Goal: Check status: Check status

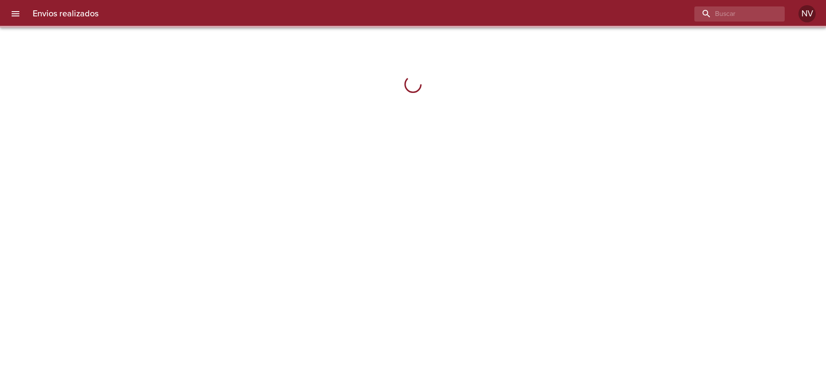
click at [724, 28] on div at bounding box center [413, 187] width 826 height 374
click at [722, 15] on input "buscar" at bounding box center [715, 13] width 110 height 15
paste input "9583885"
type input "9583885"
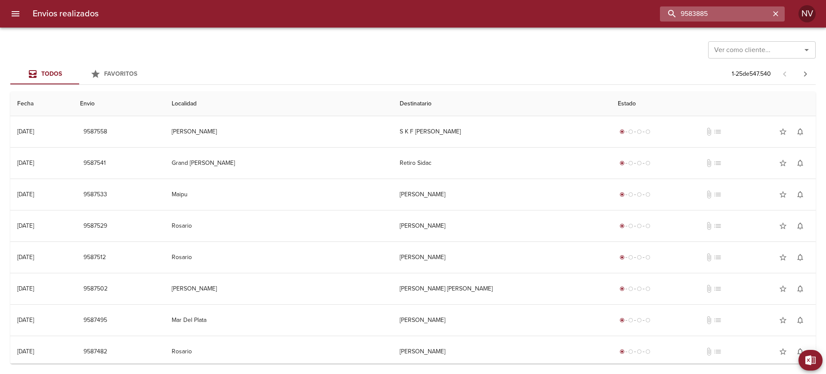
click at [748, 11] on input "9583885" at bounding box center [715, 13] width 110 height 15
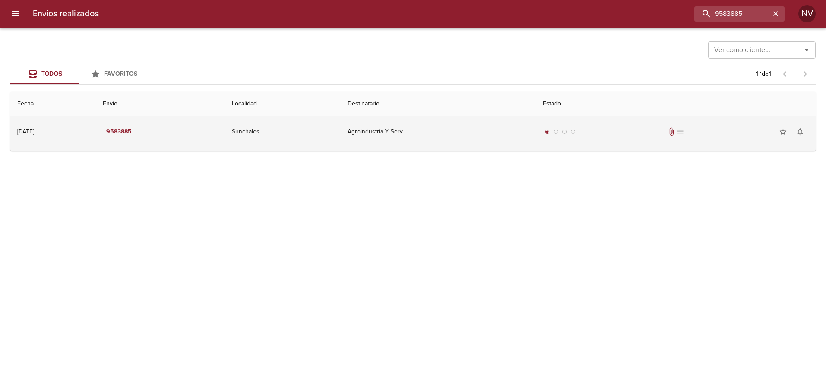
click at [658, 125] on div "radio_button_checked radio_button_unchecked radio_button_unchecked radio_button…" at bounding box center [676, 131] width 266 height 17
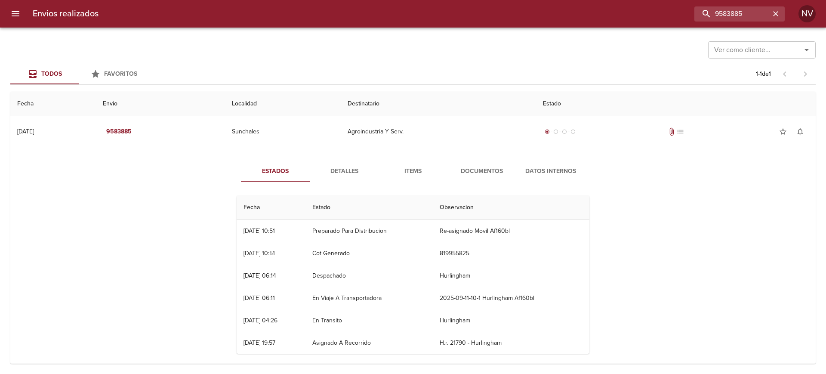
click at [461, 170] on span "Documentos" at bounding box center [482, 171] width 59 height 11
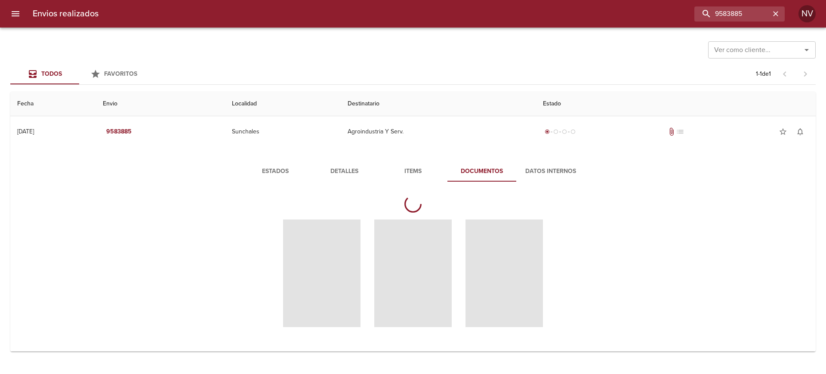
click at [424, 176] on button "Items" at bounding box center [413, 171] width 69 height 21
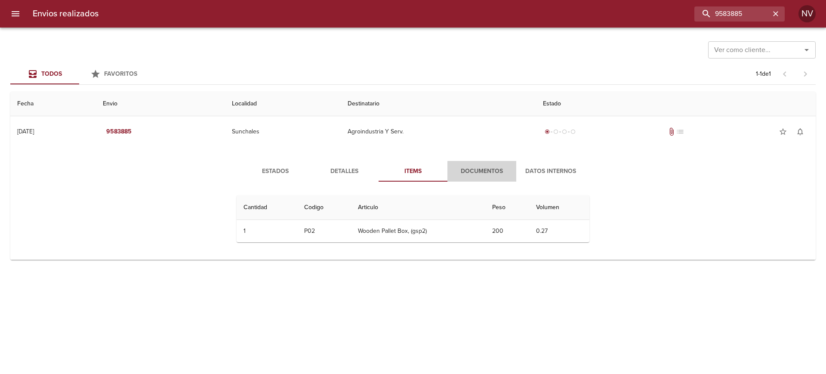
click at [489, 170] on span "Documentos" at bounding box center [482, 171] width 59 height 11
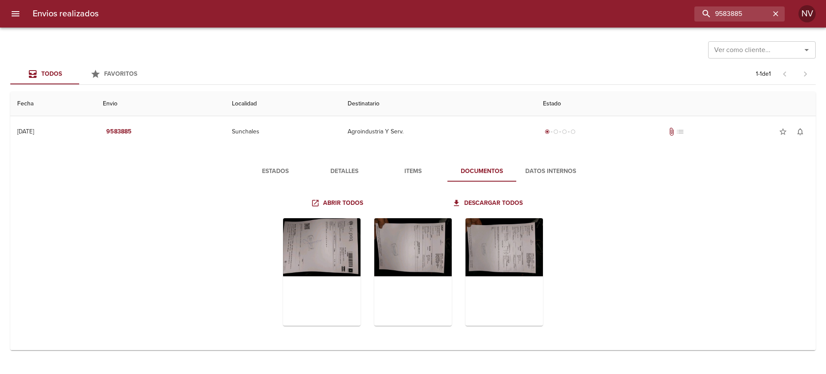
click at [6, 11] on div at bounding box center [4, 187] width 9 height 374
click at [15, 14] on icon "menu" at bounding box center [16, 13] width 8 height 5
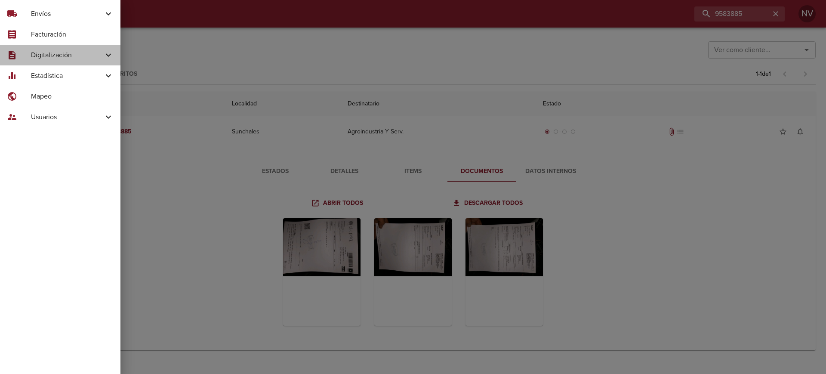
click at [67, 57] on span "Digitalización" at bounding box center [67, 55] width 72 height 10
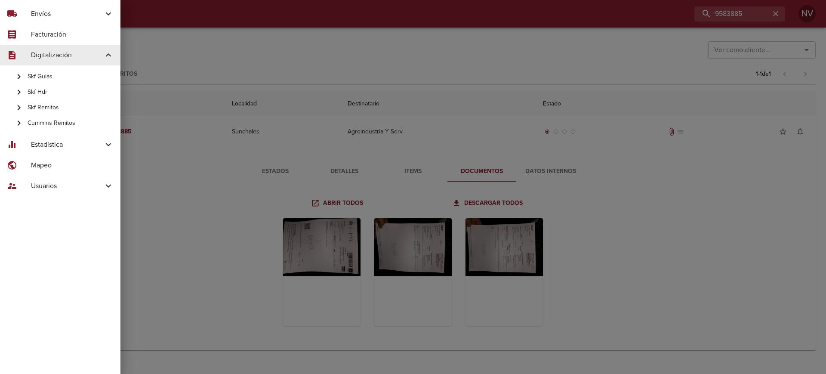
click at [74, 103] on span "Skf Remitos" at bounding box center [71, 107] width 86 height 9
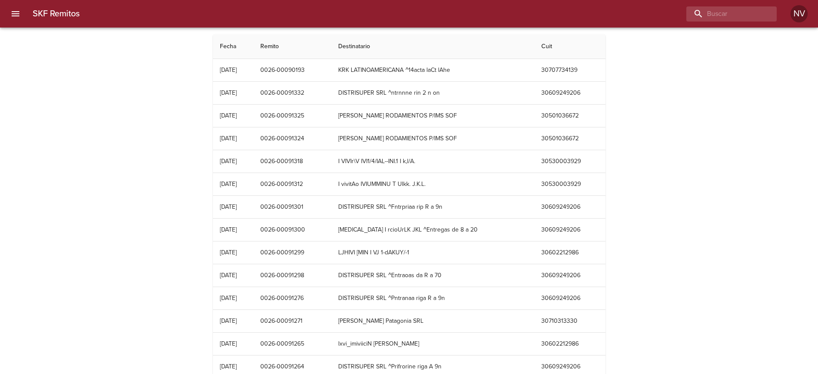
click at [402, 56] on th "Destinatario" at bounding box center [432, 46] width 203 height 25
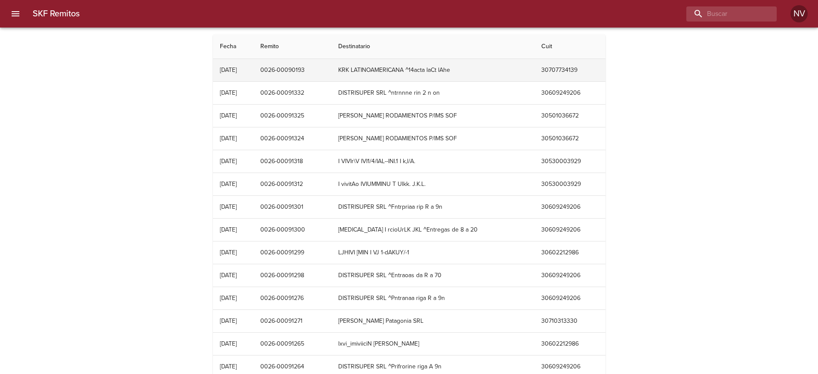
click at [400, 65] on td "KRK LATINOAMERICANA ^14acta laCt lAhe" at bounding box center [432, 70] width 203 height 22
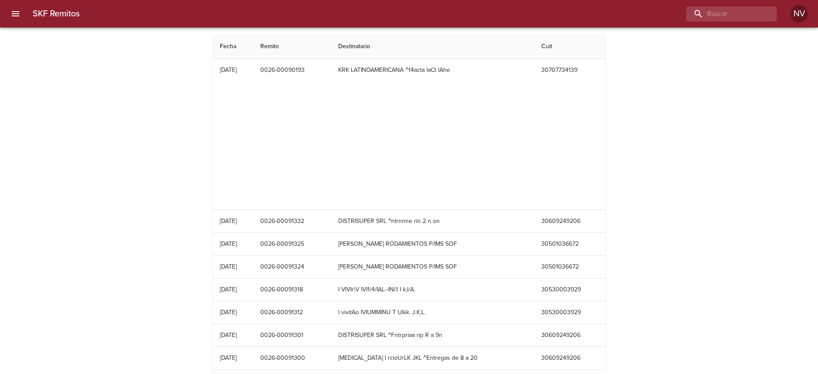
click at [383, 118] on div "Table digitalización - SKF Remitos" at bounding box center [409, 146] width 379 height 108
click at [450, 122] on div "Table digitalización - SKF Remitos" at bounding box center [409, 146] width 379 height 108
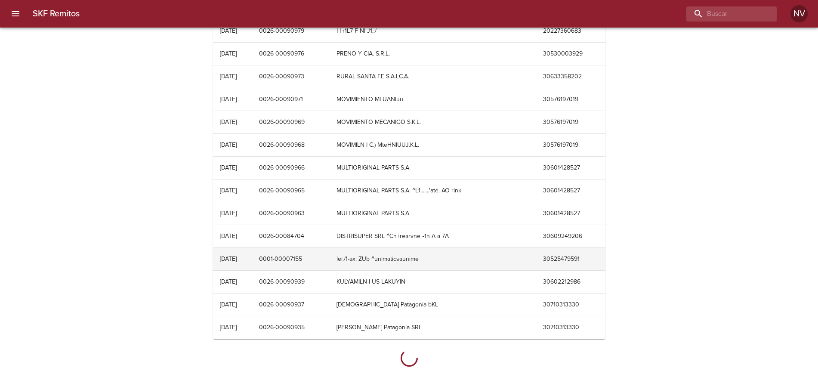
scroll to position [1562, 0]
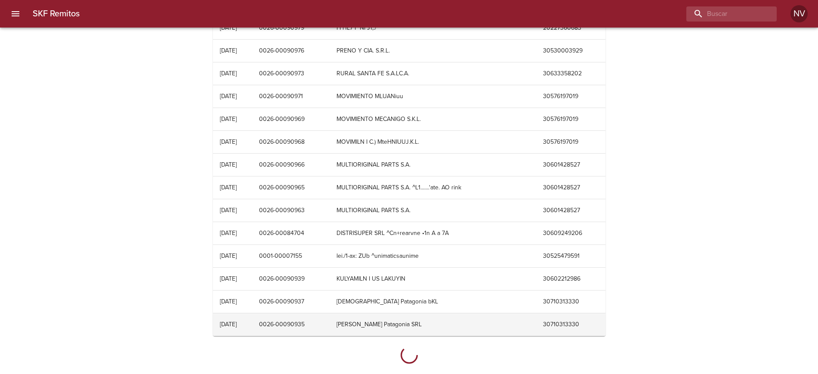
click at [381, 315] on td "[PERSON_NAME] Patagonia SRL" at bounding box center [433, 324] width 207 height 22
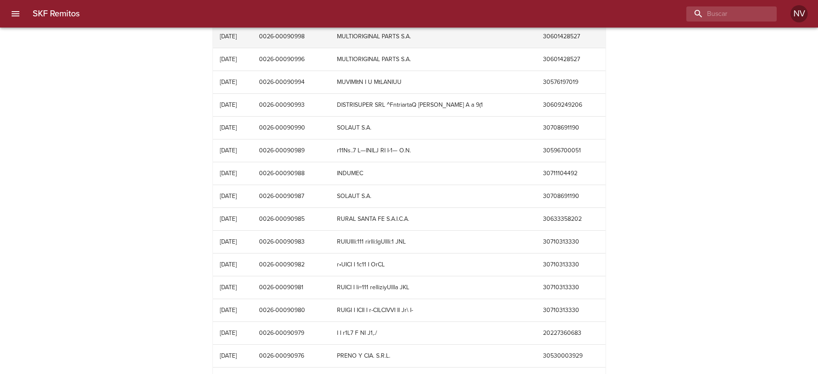
scroll to position [1128, 0]
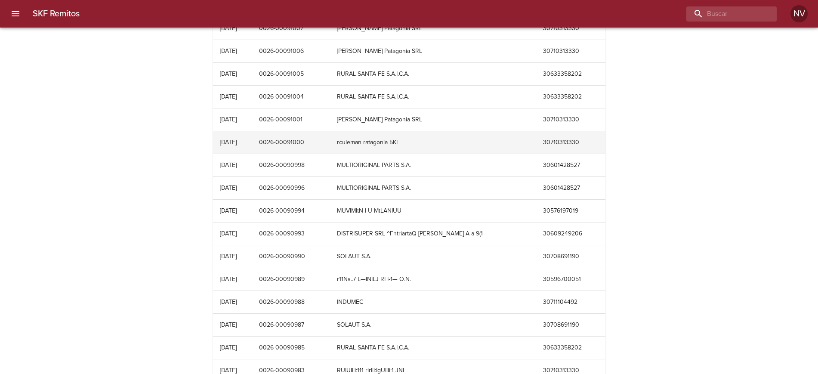
click at [398, 152] on td "rcuieman ratagonia 5KL" at bounding box center [433, 142] width 206 height 22
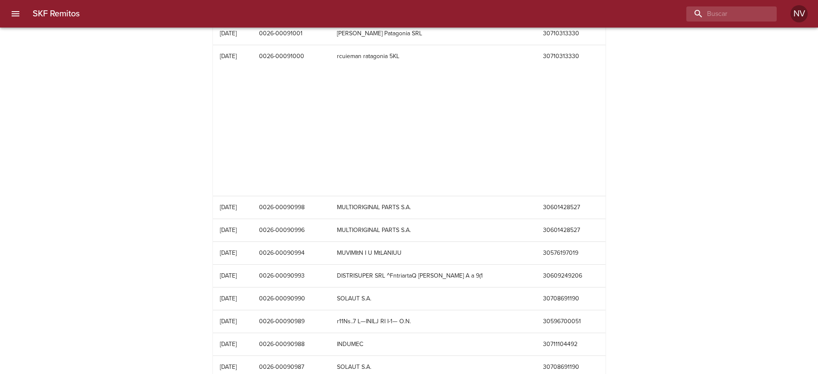
scroll to position [1451, 0]
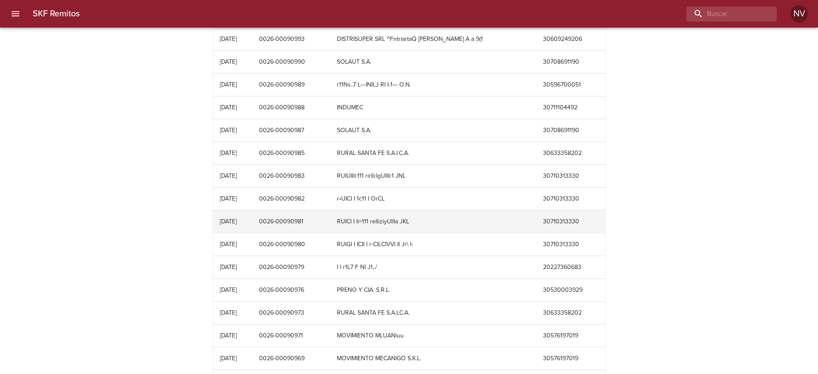
click at [395, 223] on td "RUICI I li=111 relliziyUllla JKL" at bounding box center [433, 221] width 206 height 22
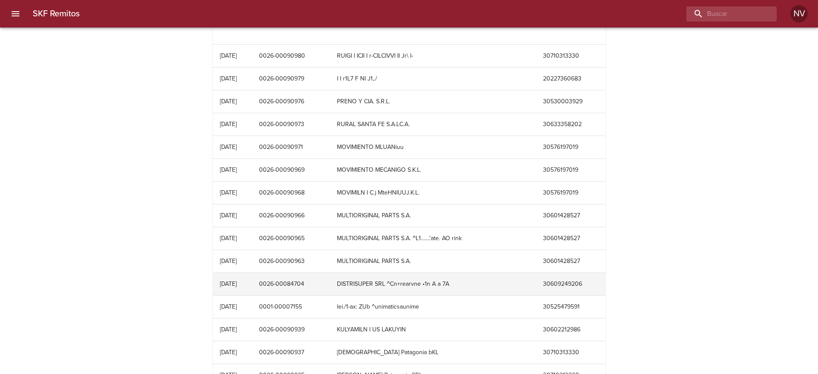
scroll to position [1774, 0]
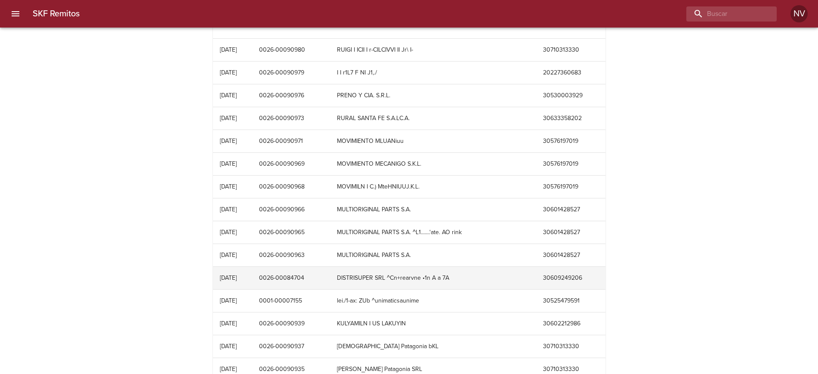
click at [444, 267] on td "DISTRISUPER SRL ^Cn+rearvne •1n A a 7A" at bounding box center [433, 278] width 206 height 22
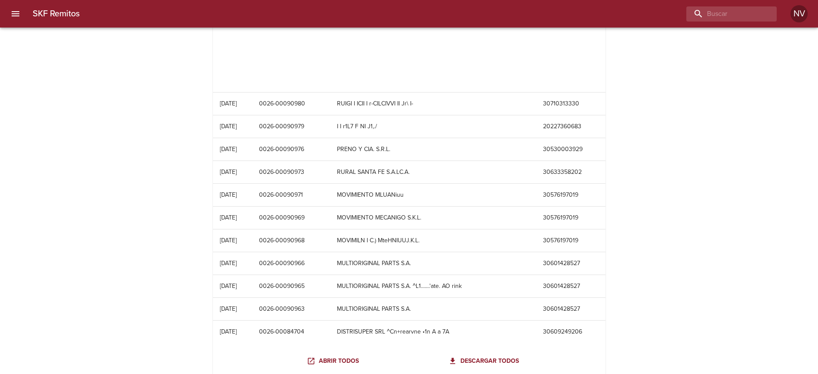
scroll to position [1613, 0]
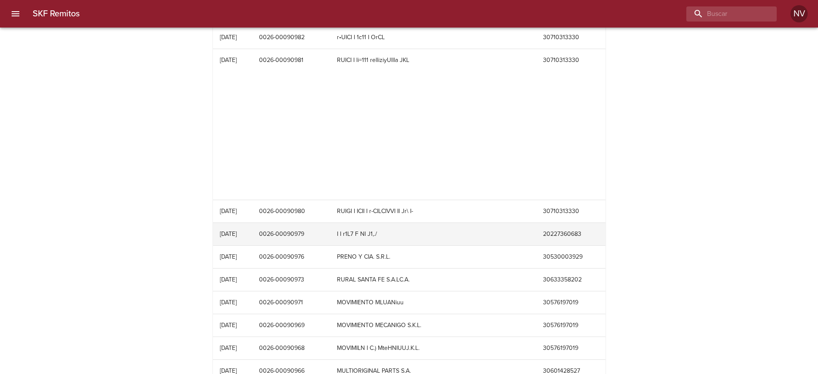
click at [448, 238] on td "I I r1L7 F NI J1,./" at bounding box center [433, 234] width 206 height 22
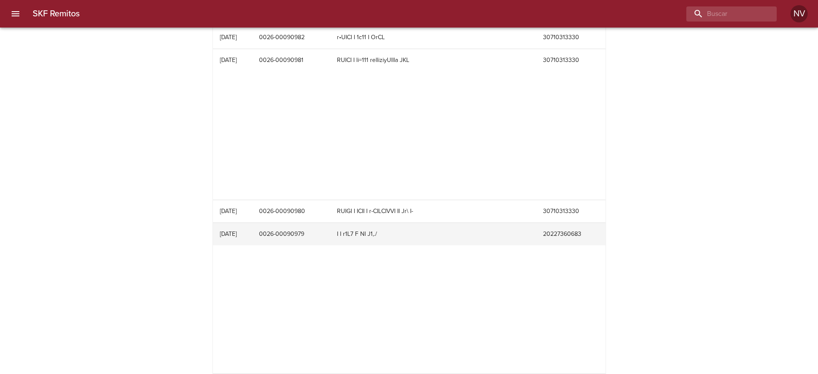
scroll to position [1720, 0]
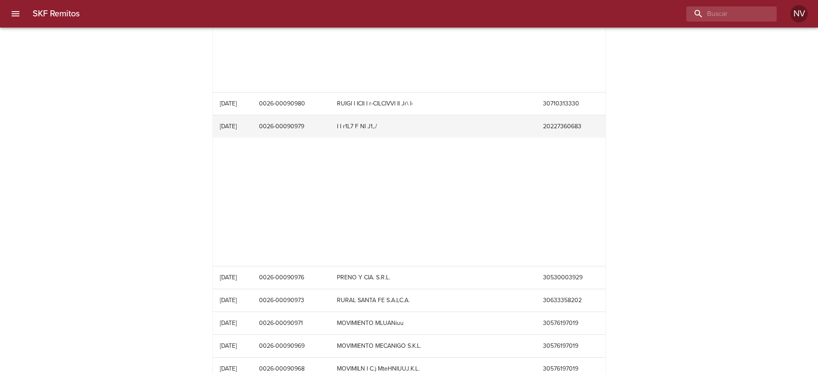
click at [448, 238] on div "Table digitalización - SKF Remitos" at bounding box center [409, 202] width 379 height 108
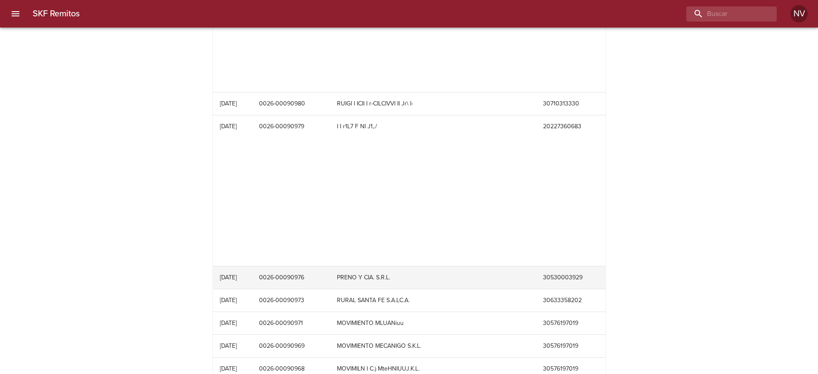
click at [449, 275] on td "PRENO Y CIA. S.R.L." at bounding box center [433, 277] width 206 height 22
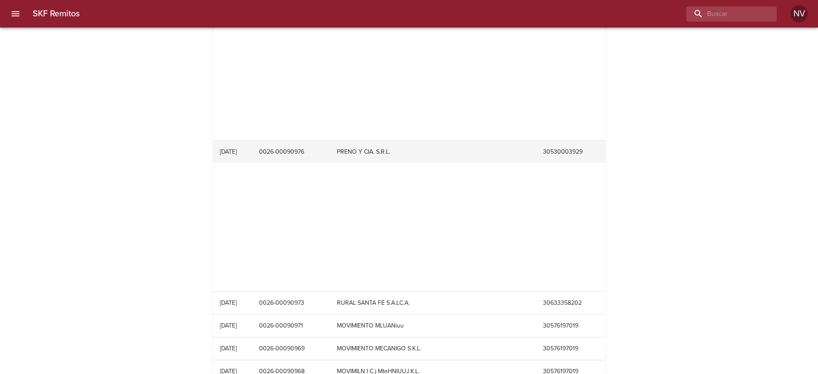
scroll to position [1989, 0]
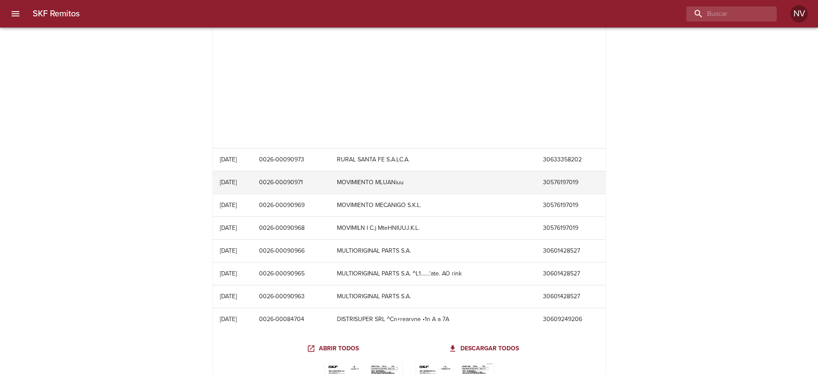
click at [460, 193] on td "MOVIMIENTO MLUANiuu" at bounding box center [433, 182] width 206 height 22
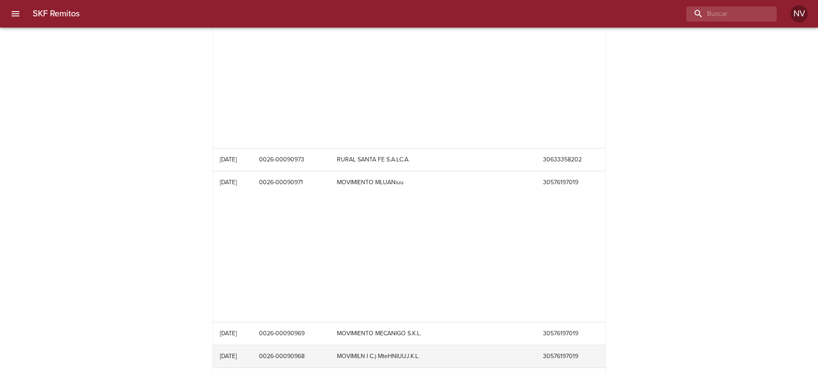
click at [442, 358] on td "MOVIMILN I C.) MteHNIUUJ.K.L." at bounding box center [433, 356] width 206 height 22
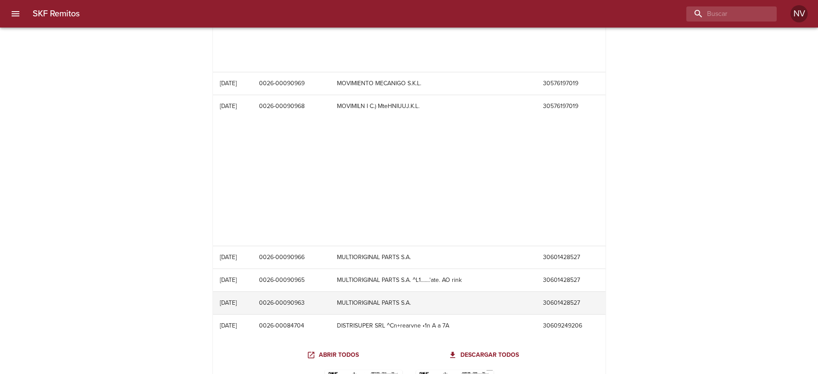
scroll to position [2258, 0]
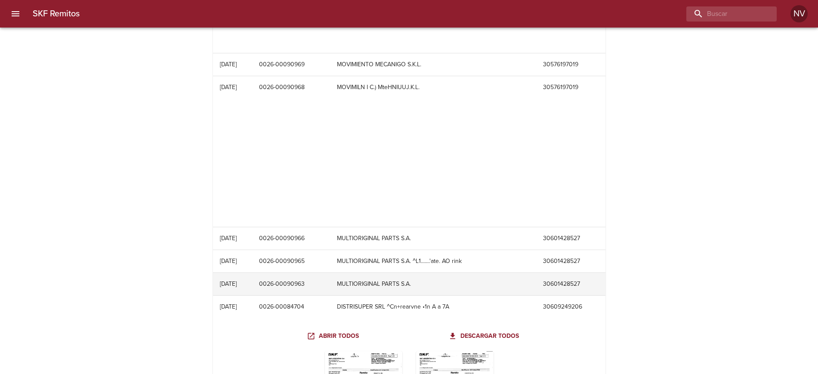
click at [415, 277] on td "MULTIORIGINAL PARTS S.A." at bounding box center [433, 284] width 206 height 22
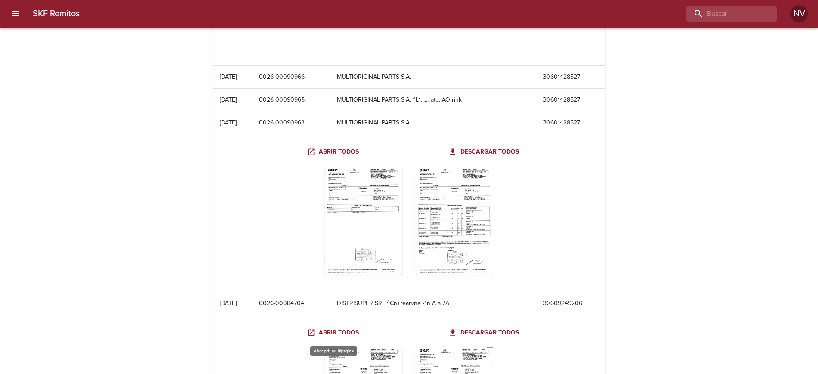
scroll to position [2742, 0]
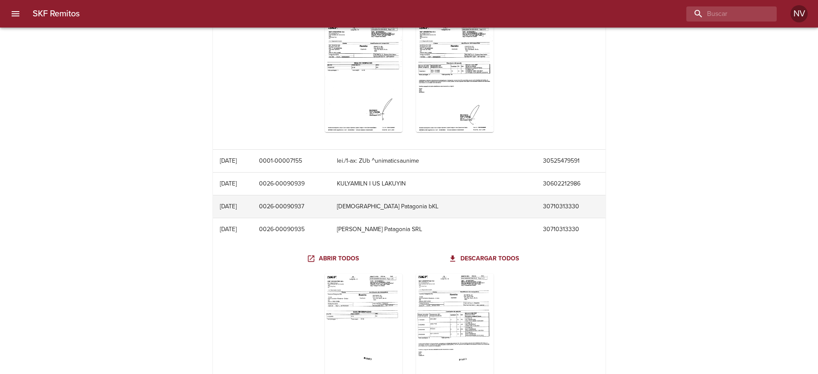
click at [318, 205] on td "0026-00090937" at bounding box center [291, 206] width 78 height 22
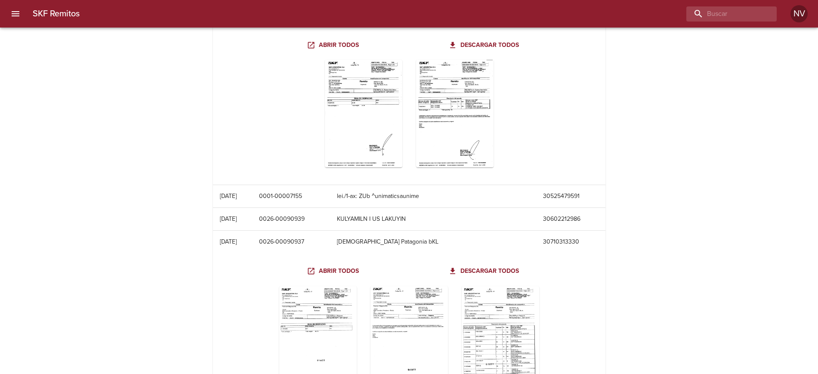
scroll to position [2688, 0]
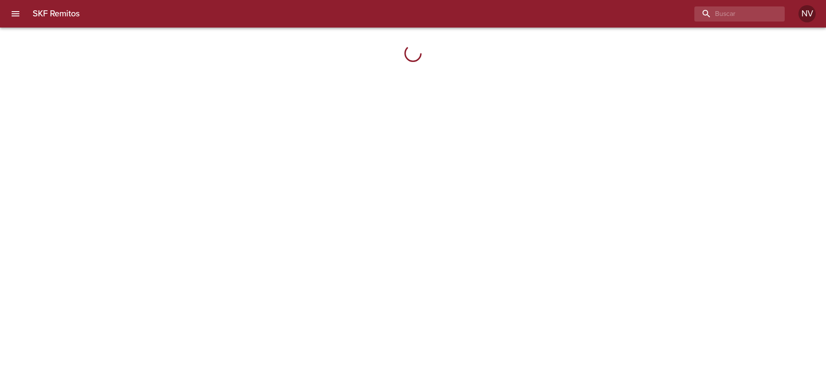
click at [23, 17] on button "menu" at bounding box center [15, 13] width 21 height 21
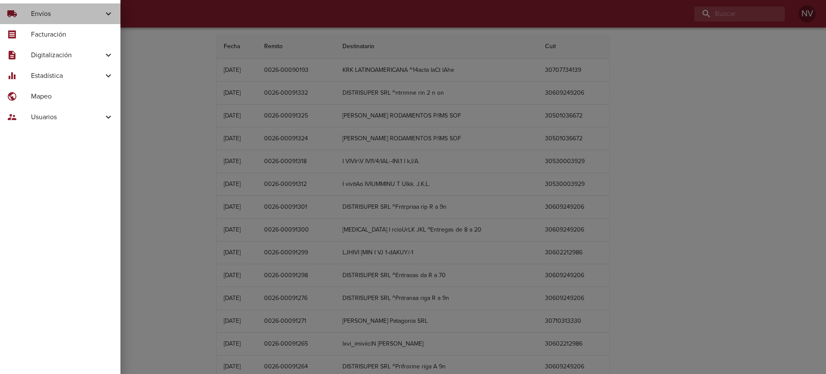
click at [40, 17] on span "Envíos" at bounding box center [67, 14] width 72 height 10
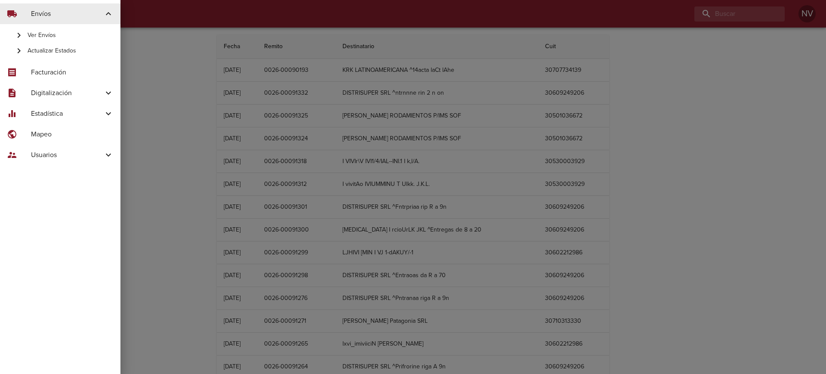
click at [46, 32] on span "Ver Envíos" at bounding box center [71, 35] width 86 height 9
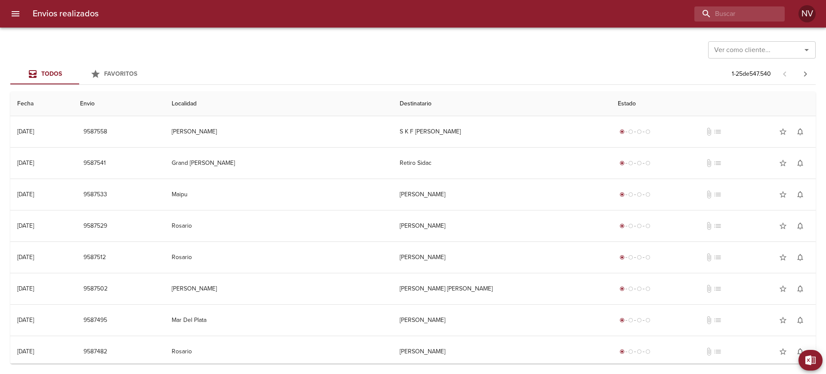
click at [751, 50] on input "Ver como cliente..." at bounding box center [749, 50] width 77 height 12
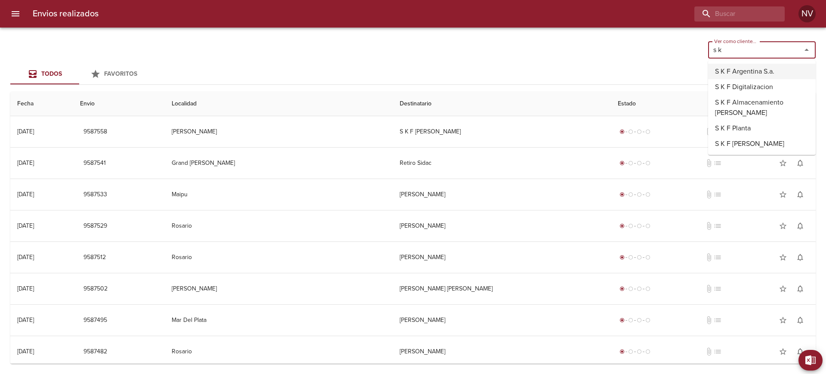
click at [740, 71] on li "S K F Argentina S.a." at bounding box center [762, 71] width 108 height 15
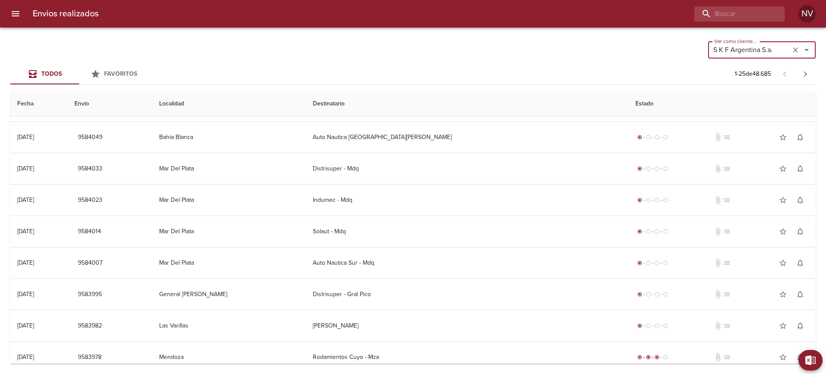
scroll to position [538, 0]
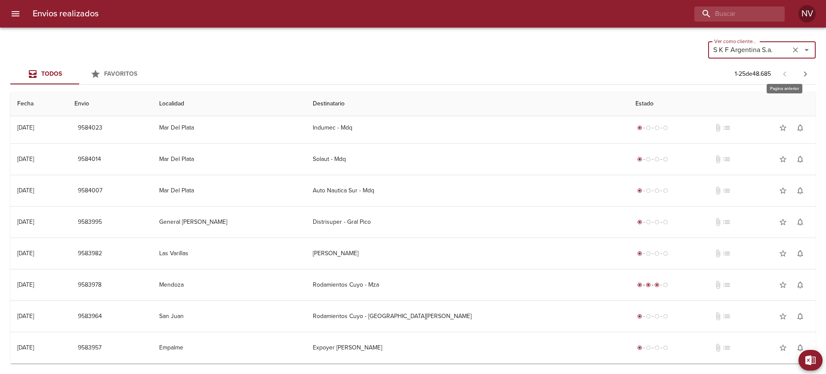
type input "S K F Argentina S.a."
click at [797, 73] on button "button" at bounding box center [805, 74] width 21 height 21
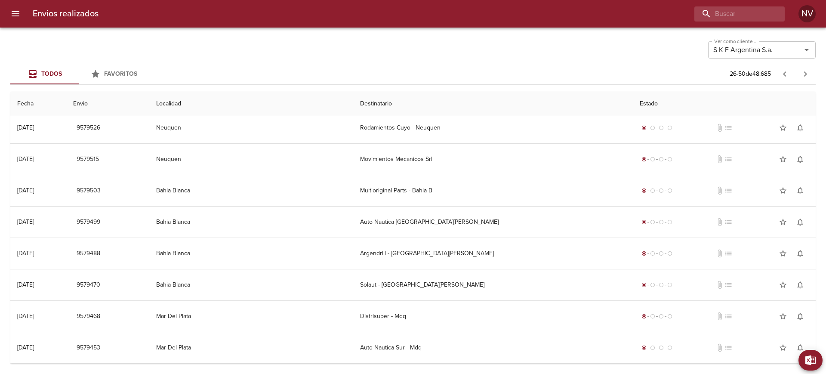
scroll to position [0, 0]
